Goal: Task Accomplishment & Management: Manage account settings

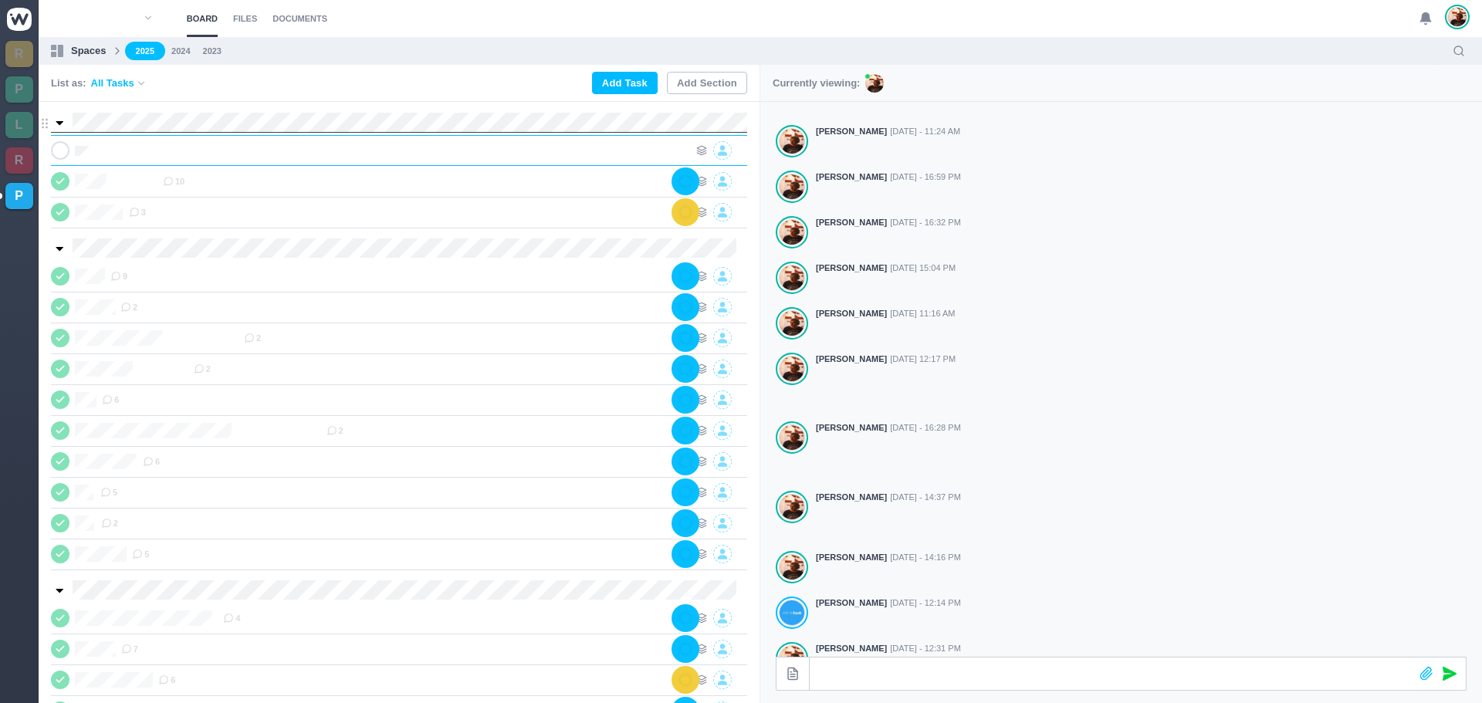
scroll to position [0, 1]
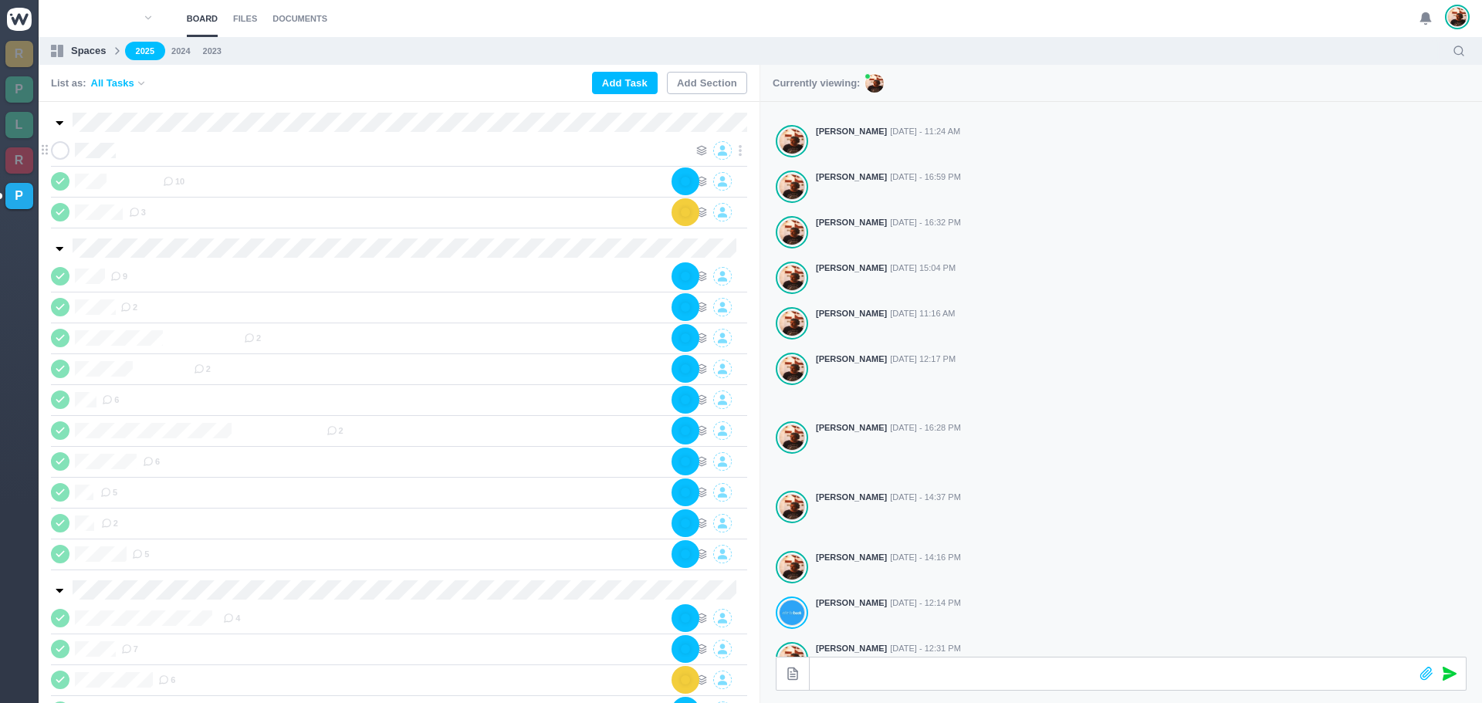
click at [195, 152] on div at bounding box center [404, 150] width 567 height 19
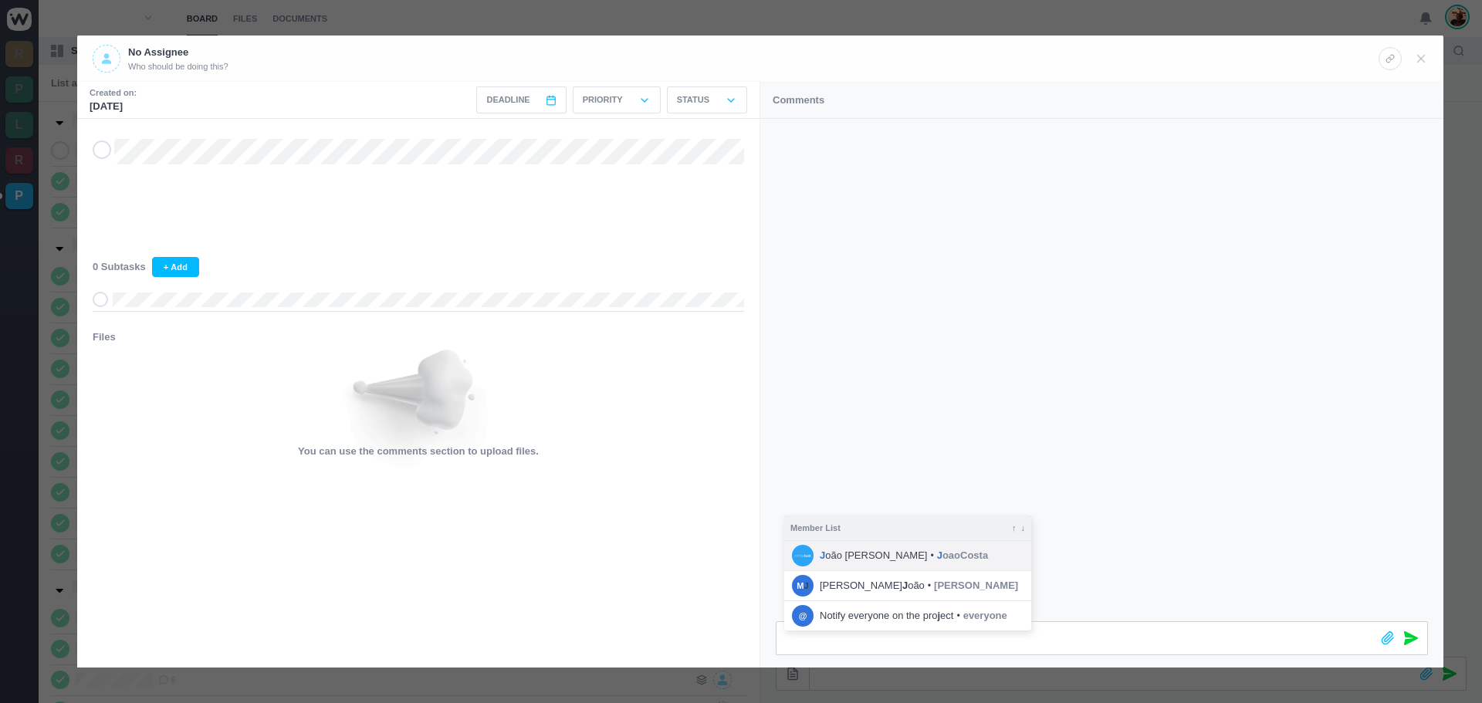
click at [937, 554] on span "J oaoCosta" at bounding box center [962, 555] width 51 height 15
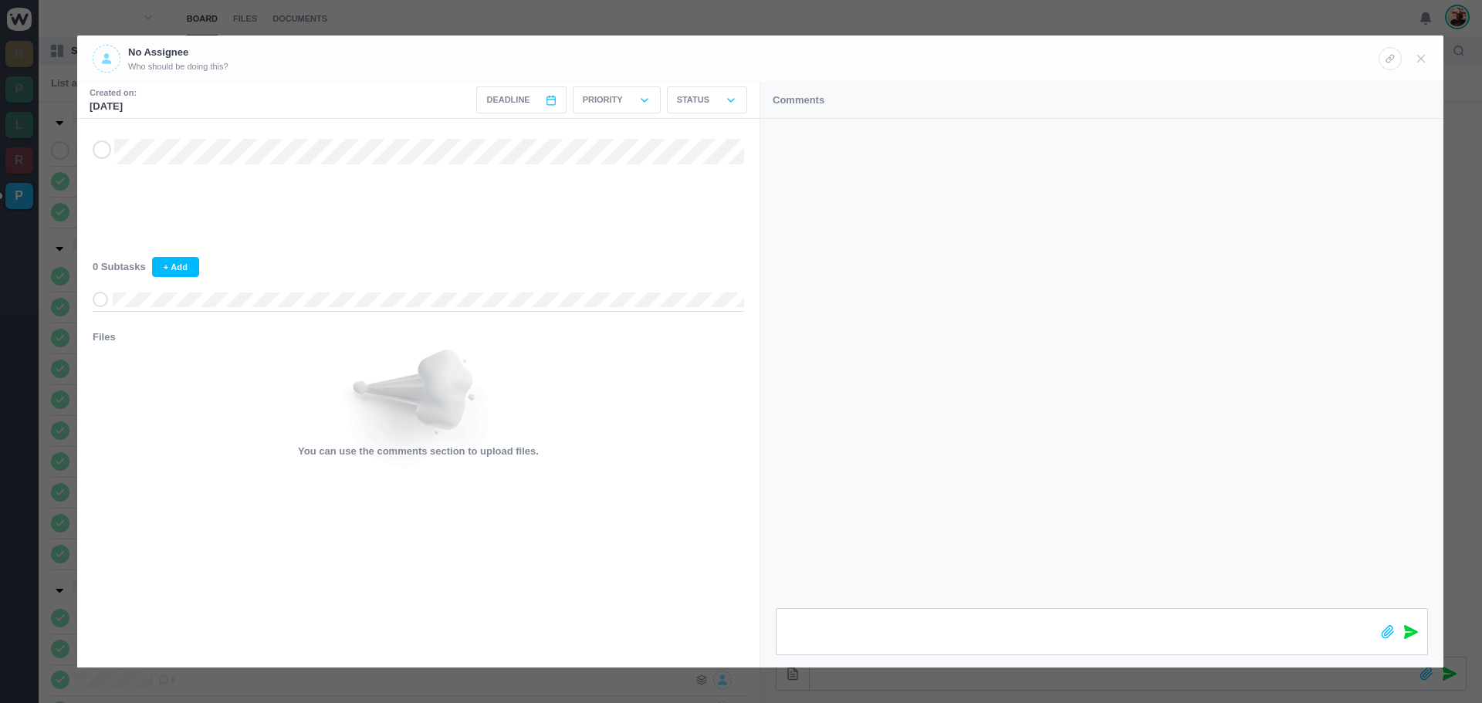
click at [1413, 627] on icon at bounding box center [1411, 632] width 14 height 14
click at [1418, 58] on icon at bounding box center [1421, 59] width 14 height 14
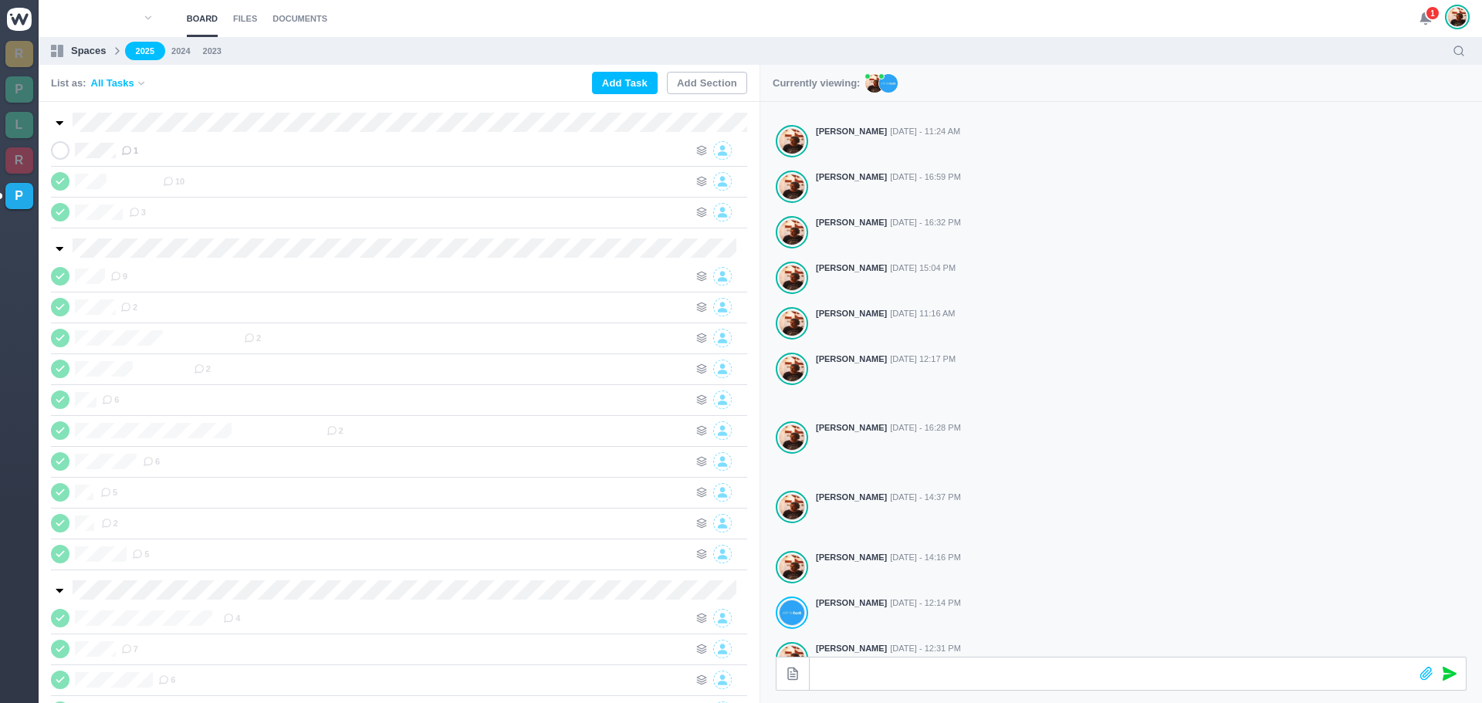
click at [1429, 15] on span "1" at bounding box center [1432, 12] width 15 height 15
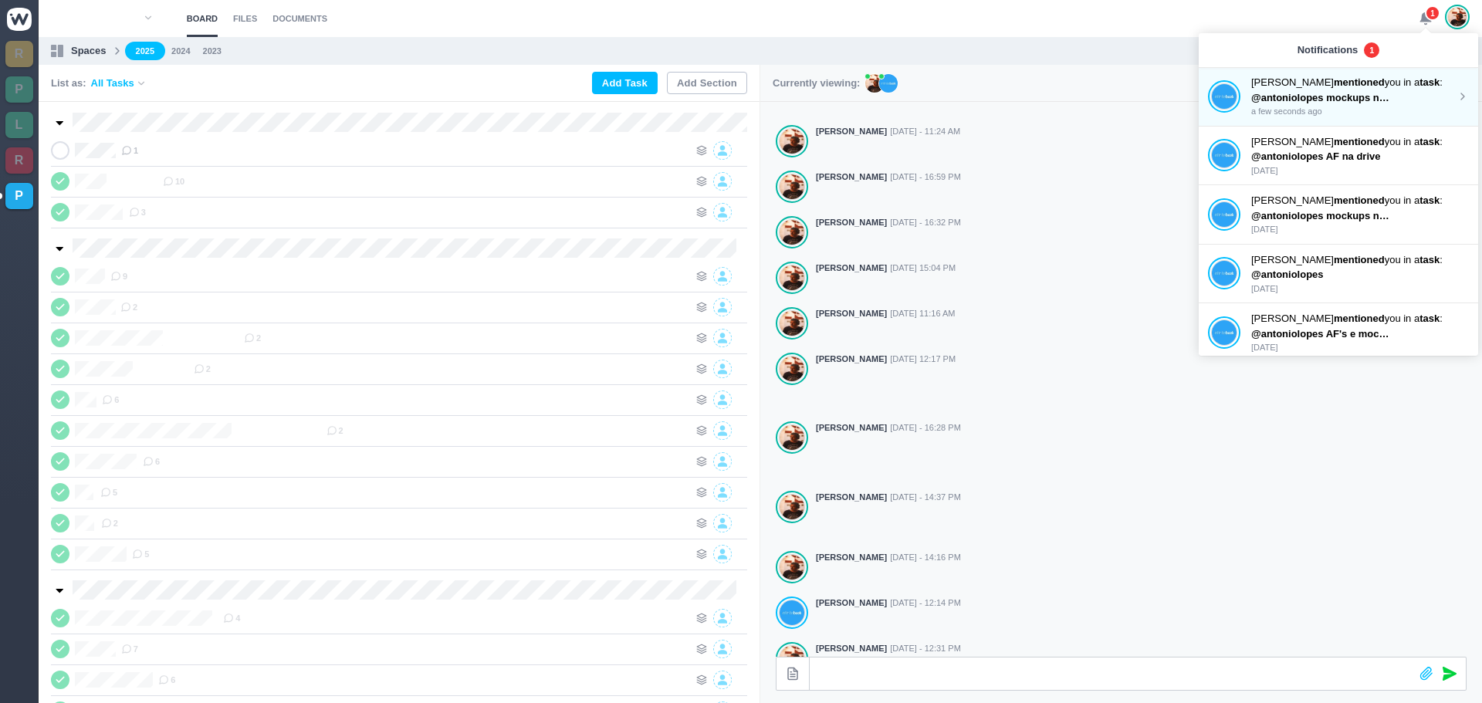
click at [1289, 84] on p "[PERSON_NAME] mentioned you in a task :" at bounding box center [1354, 82] width 205 height 15
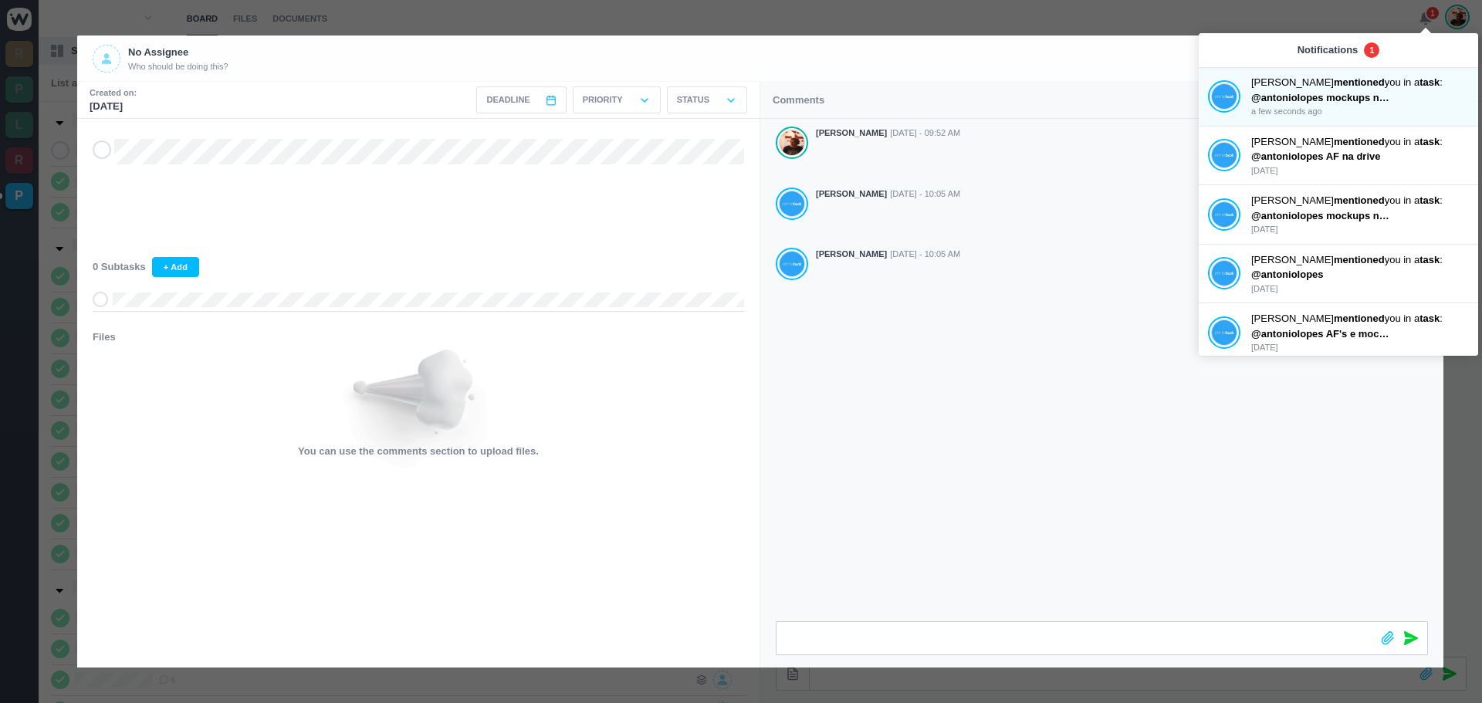
click at [851, 401] on div "[PERSON_NAME] [DATE] - 09:52 AM [PERSON_NAME] [DATE] - 10:05 AM [PERSON_NAME] […" at bounding box center [1101, 370] width 683 height 503
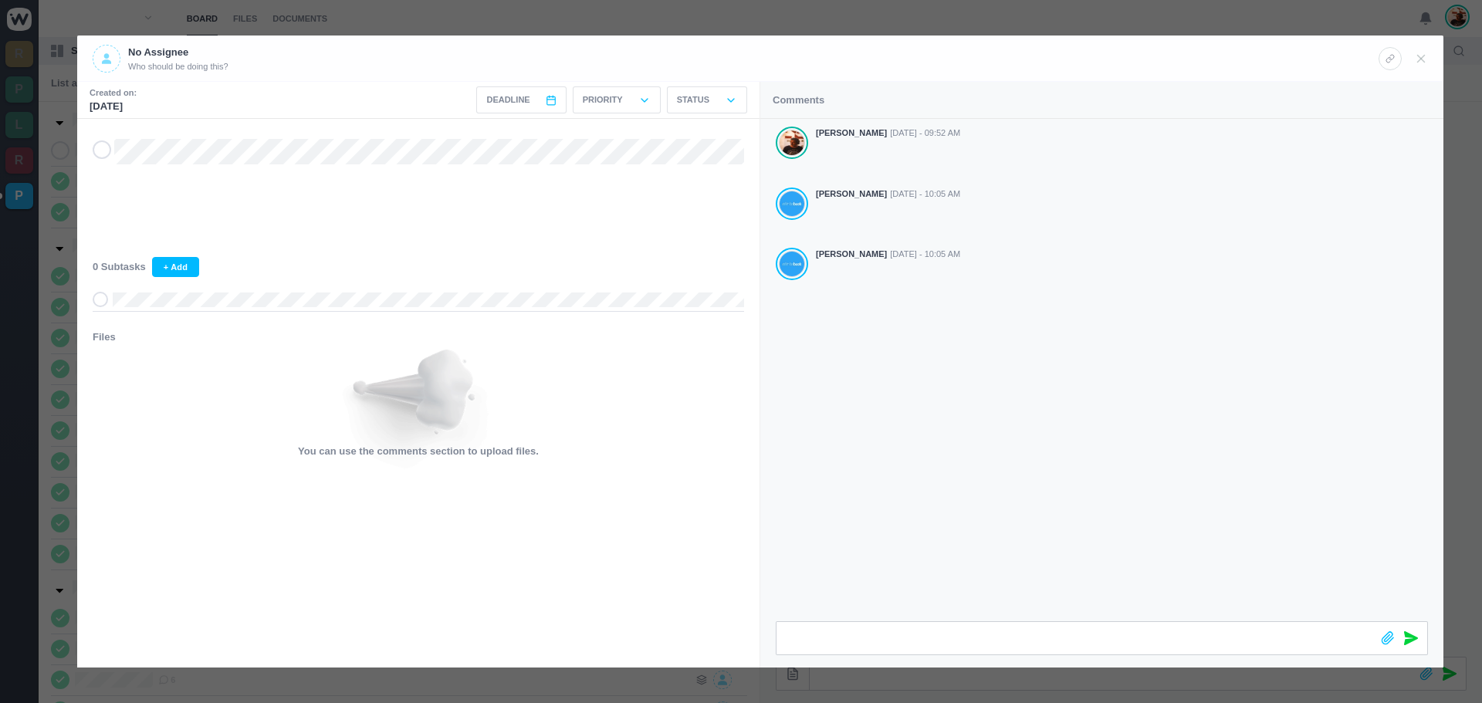
drag, startPoint x: 1421, startPoint y: 56, endPoint x: 1407, endPoint y: 110, distance: 56.6
click at [1407, 110] on div "No Assignee Who should be doing this? Created on: [DATE] Deadline < [DATE] > Su…" at bounding box center [760, 352] width 1367 height 632
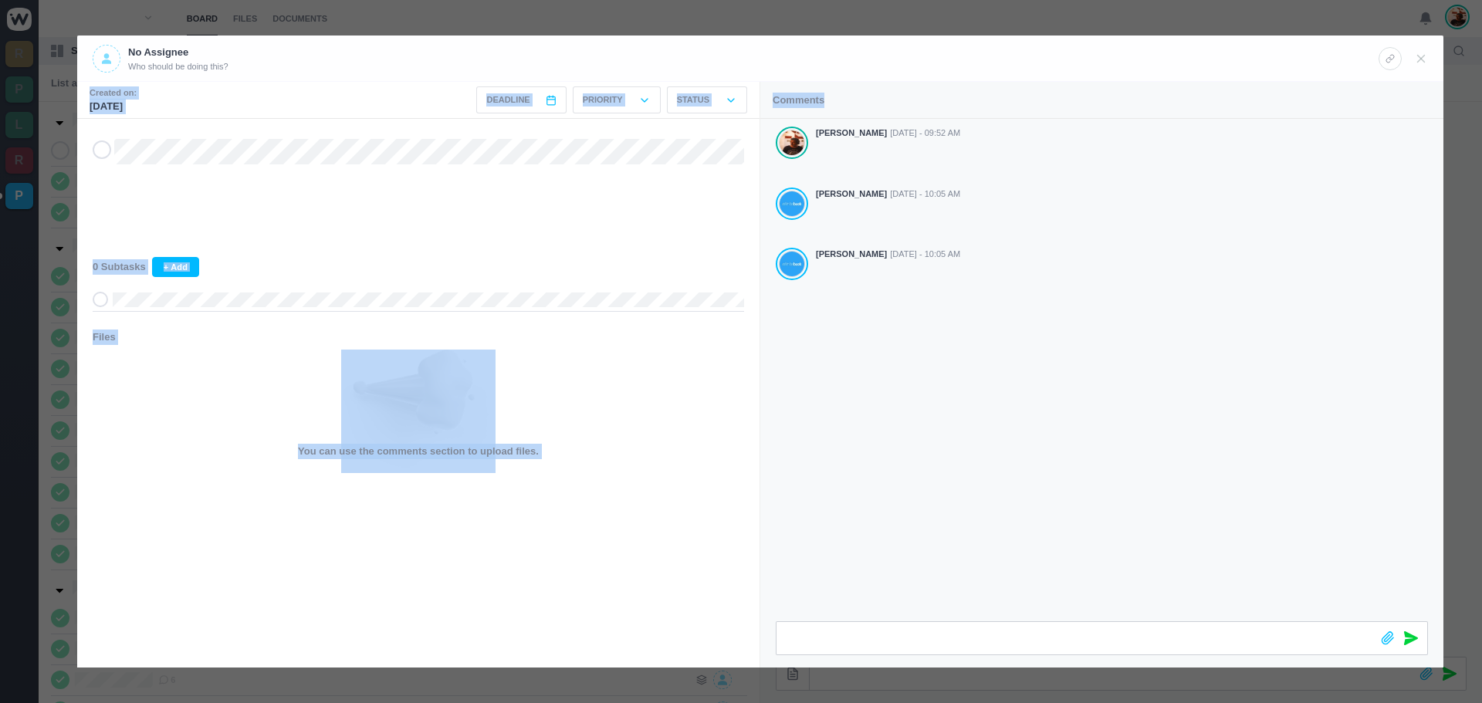
click at [452, 267] on div "0 Subtasks + Add" at bounding box center [419, 267] width 652 height 20
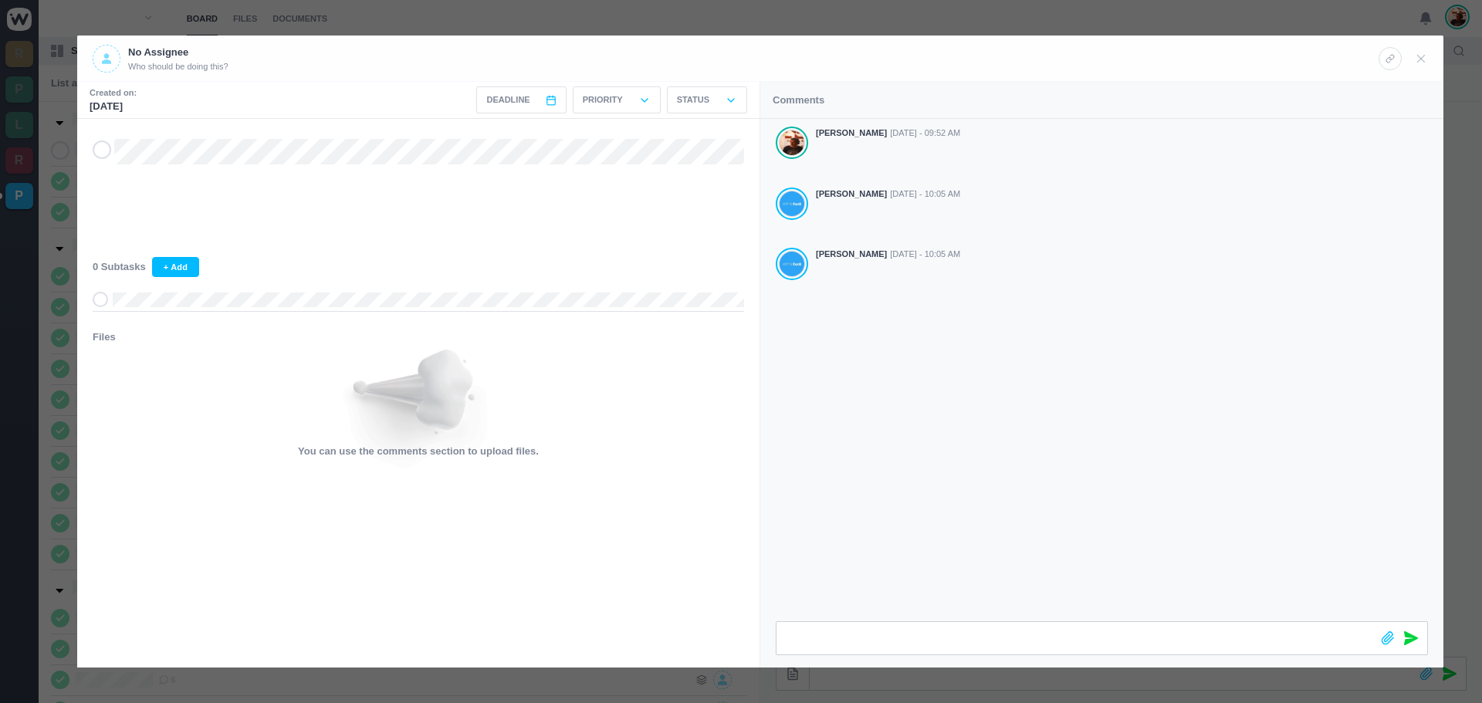
click at [102, 151] on icon at bounding box center [102, 149] width 12 height 11
click at [1419, 54] on icon at bounding box center [1421, 59] width 14 height 14
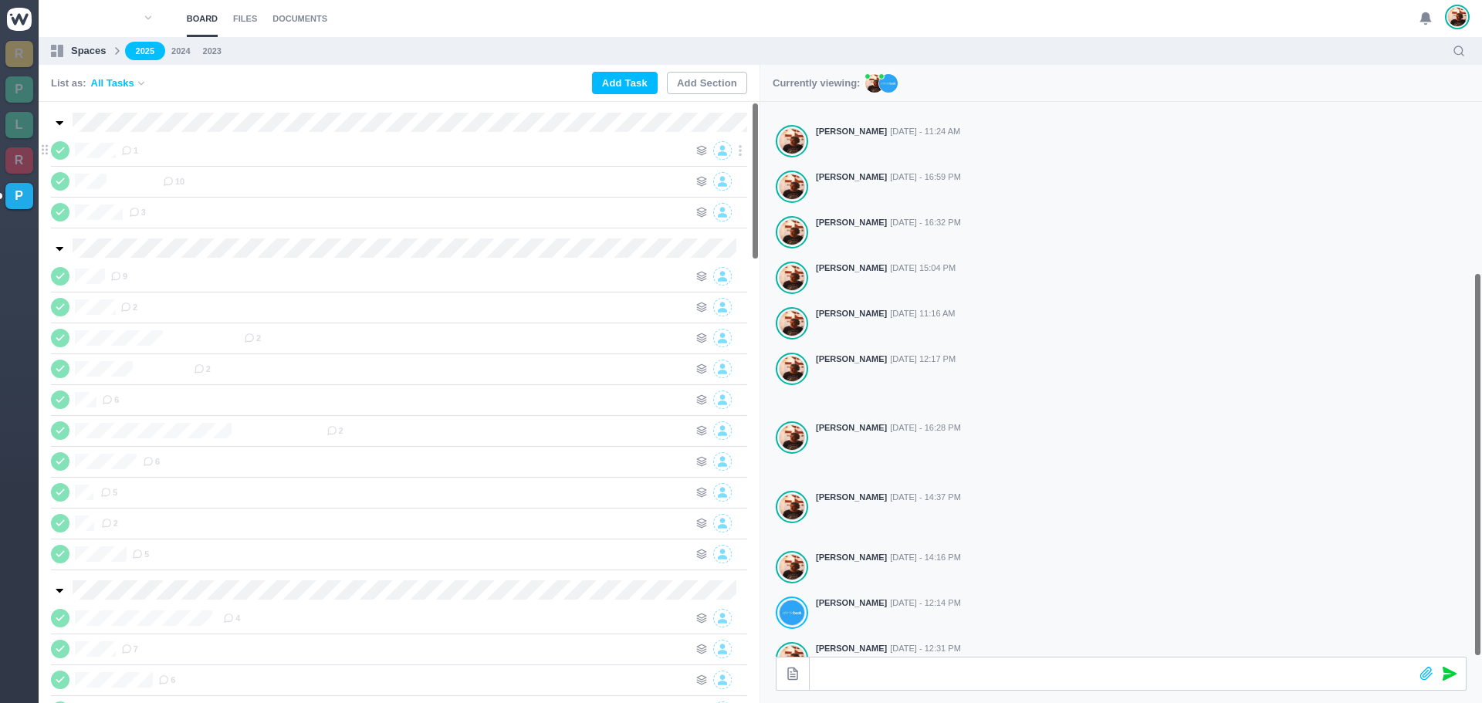
click at [163, 157] on div "1" at bounding box center [404, 150] width 567 height 19
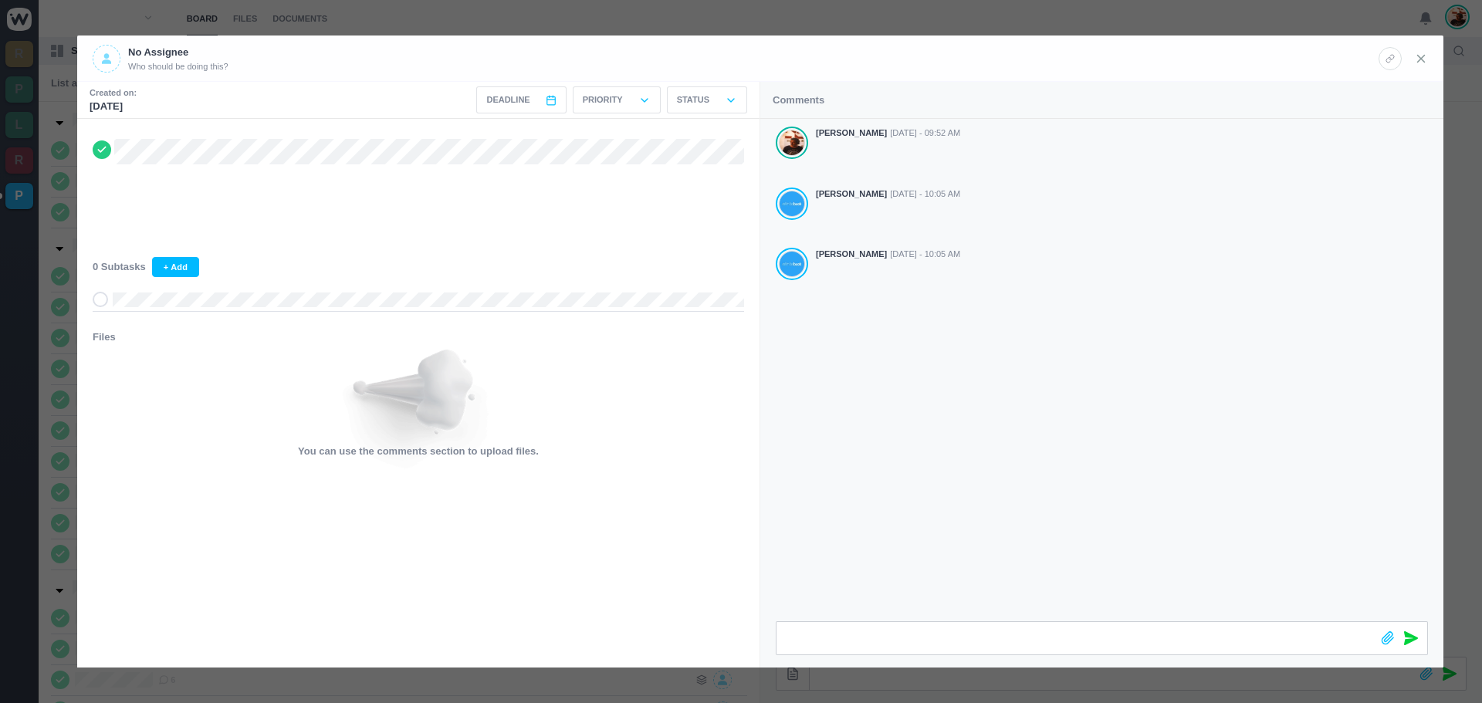
click at [1426, 57] on icon at bounding box center [1421, 59] width 14 height 14
